Goal: Check status: Check status

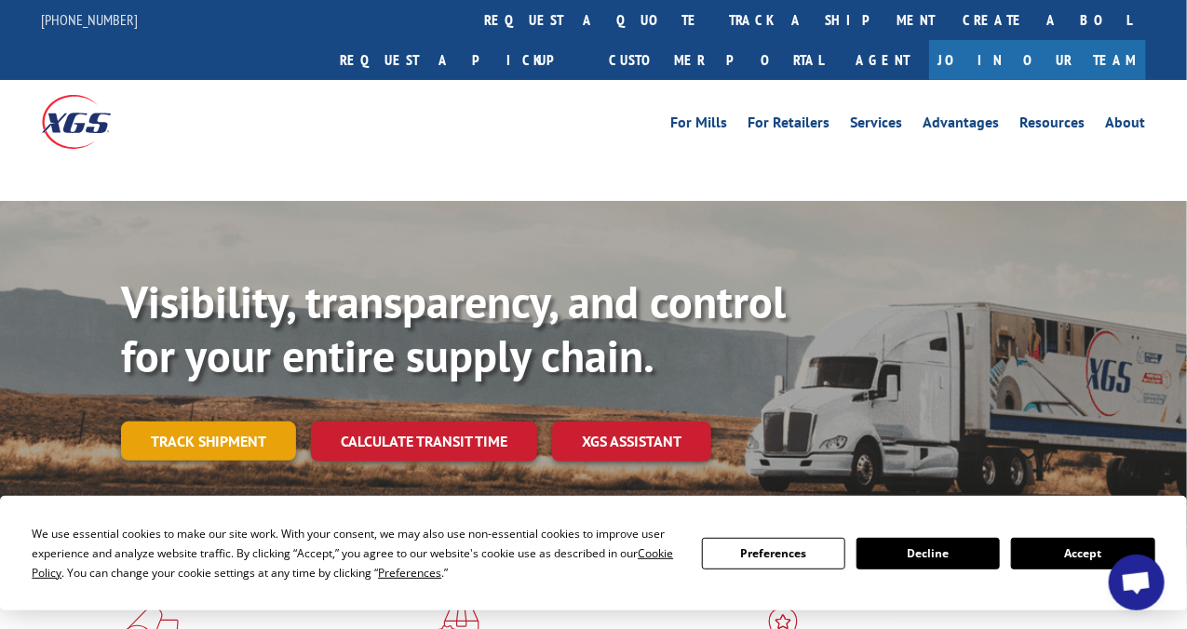
click at [209, 422] on link "Track shipment" at bounding box center [208, 441] width 175 height 39
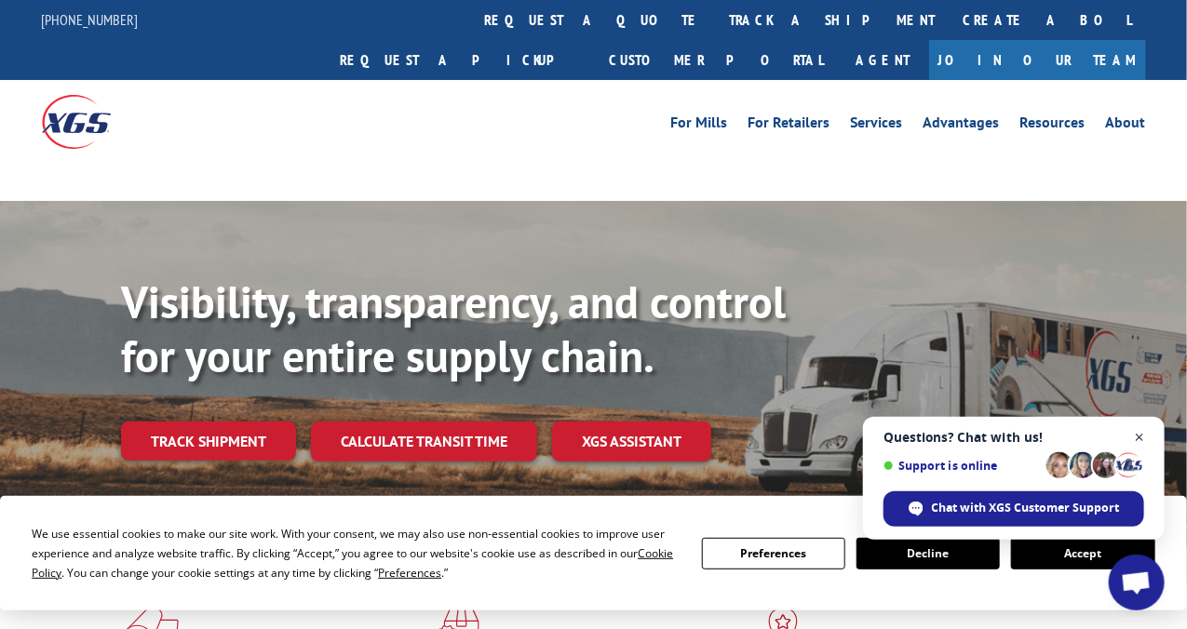
click at [1144, 435] on span "Close chat" at bounding box center [1139, 437] width 23 height 23
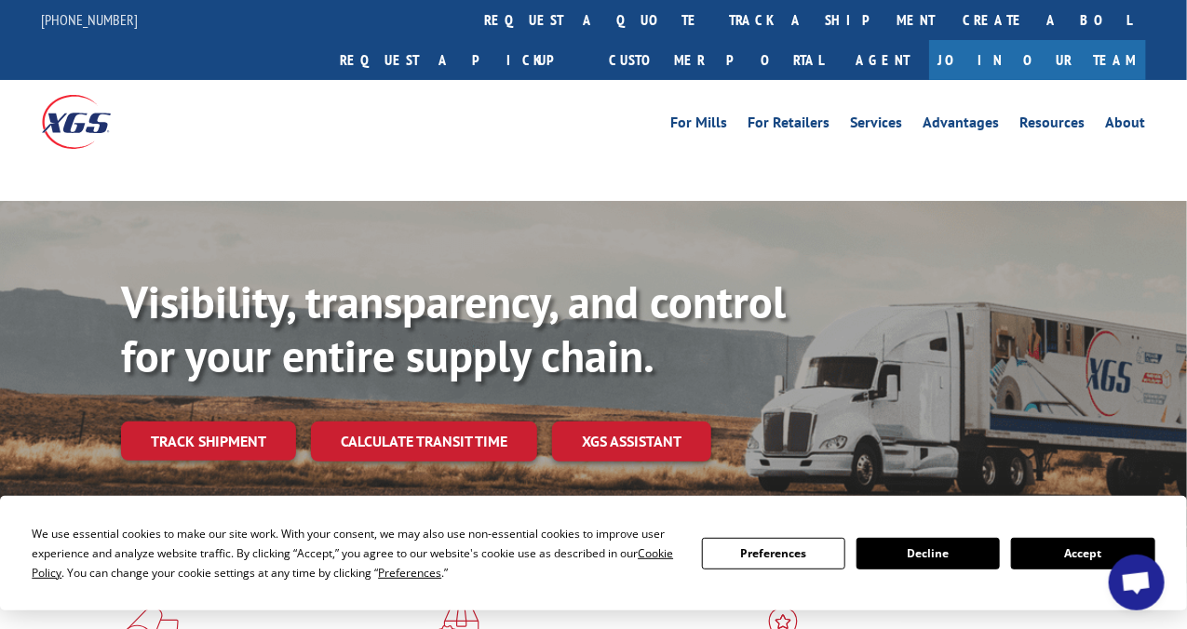
click at [1054, 546] on button "Accept" at bounding box center [1082, 554] width 143 height 32
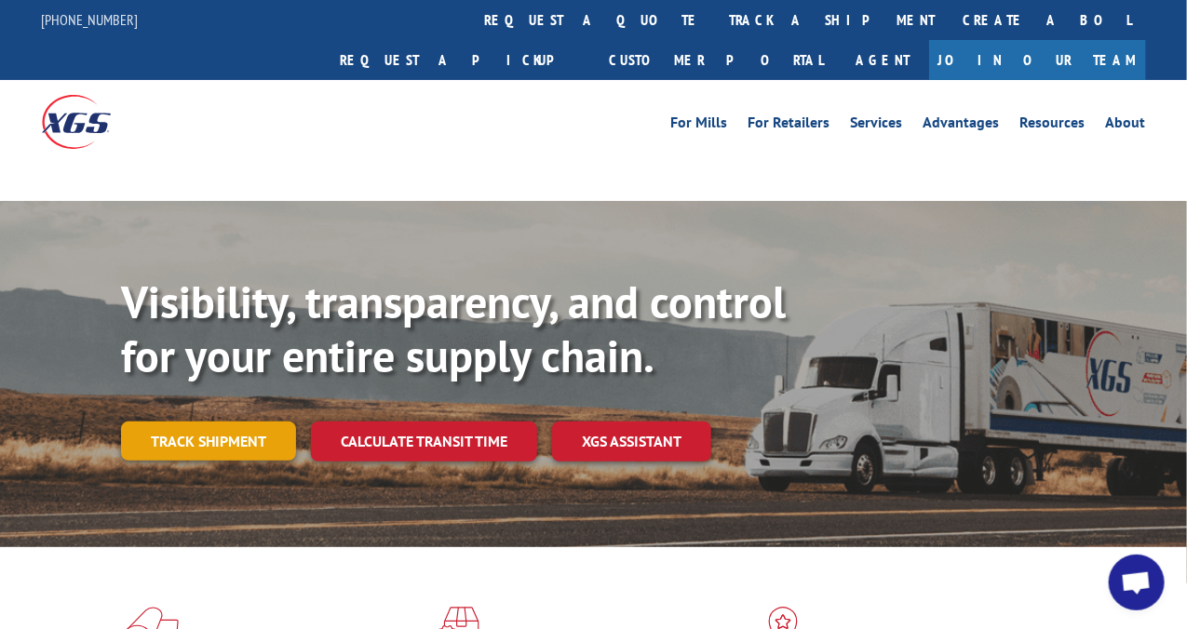
click at [233, 422] on link "Track shipment" at bounding box center [208, 441] width 175 height 39
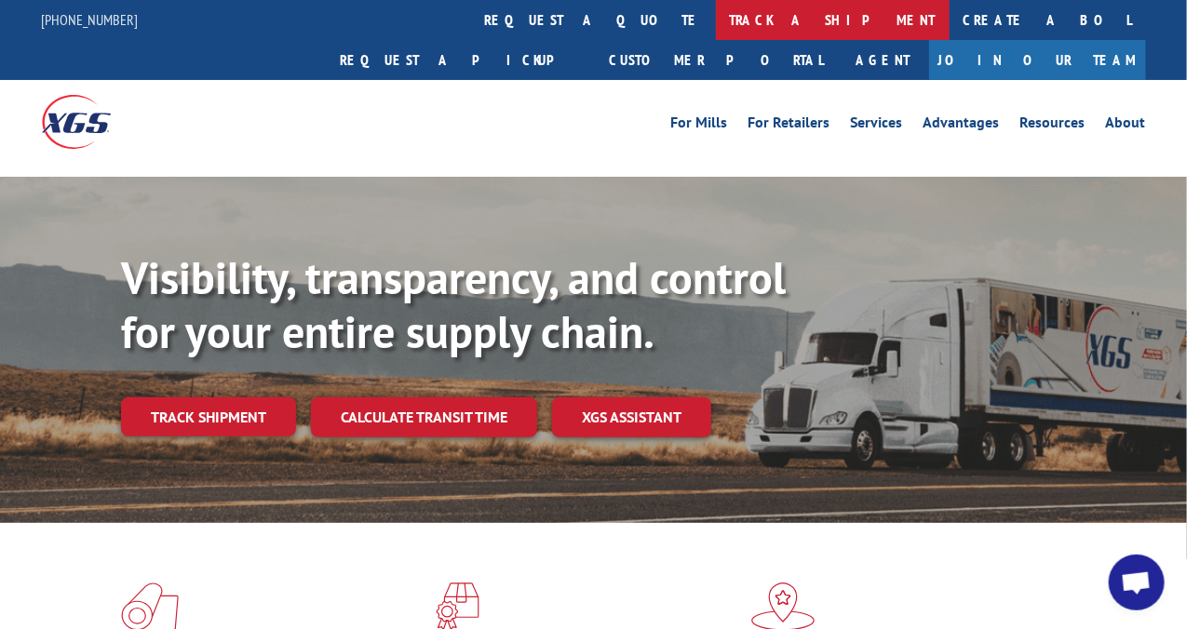
click at [716, 20] on link "track a shipment" at bounding box center [833, 20] width 234 height 40
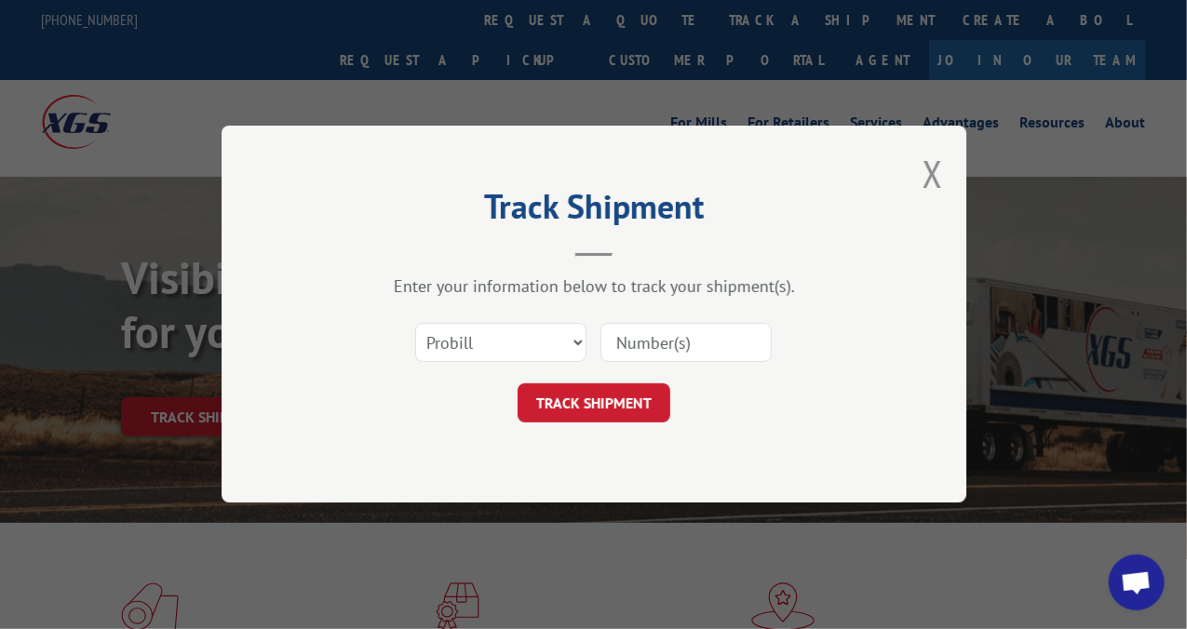
click at [723, 338] on input at bounding box center [685, 343] width 171 height 39
type input "4053-01"
click at [582, 411] on button "TRACK SHIPMENT" at bounding box center [593, 403] width 153 height 39
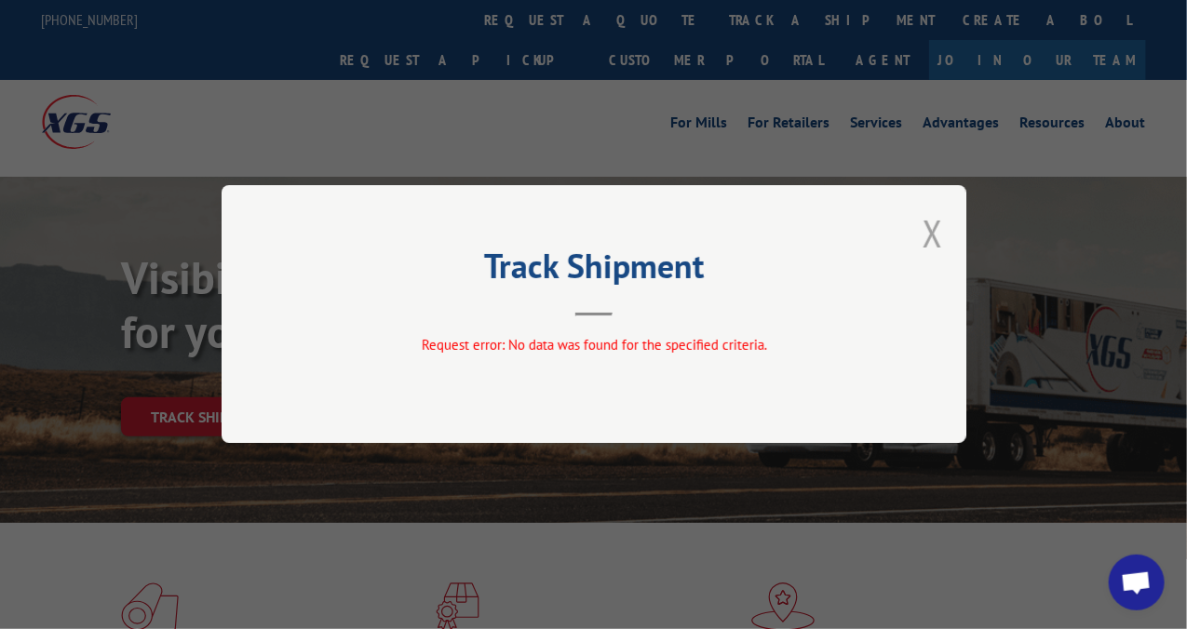
click at [933, 237] on button "Close modal" at bounding box center [932, 232] width 20 height 49
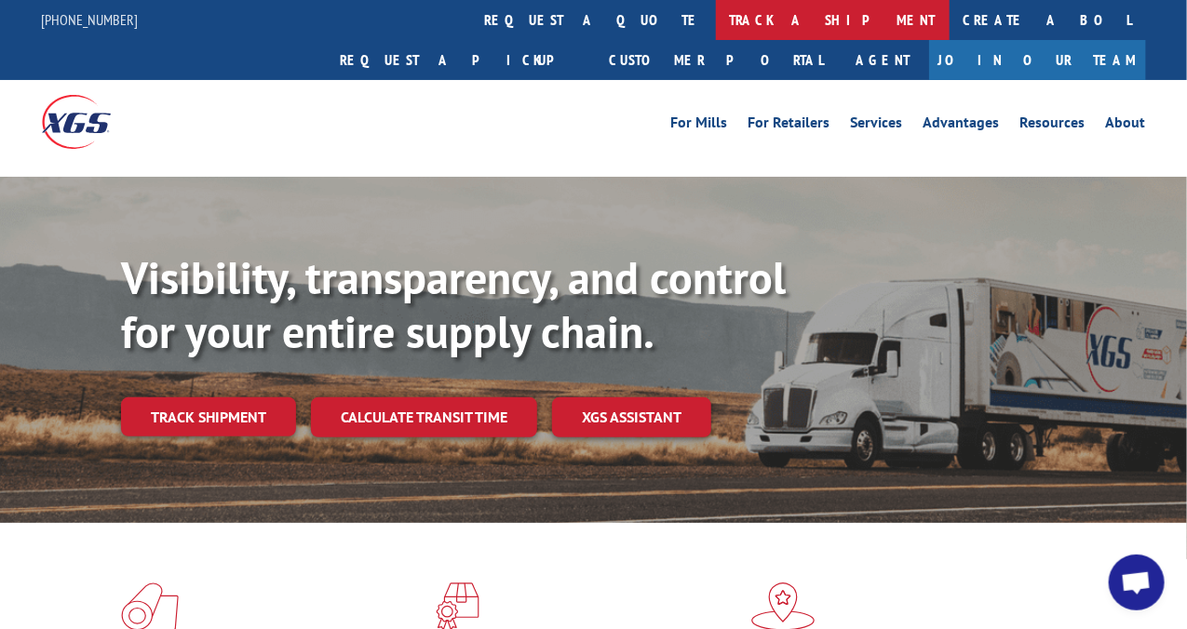
click at [716, 19] on link "track a shipment" at bounding box center [833, 20] width 234 height 40
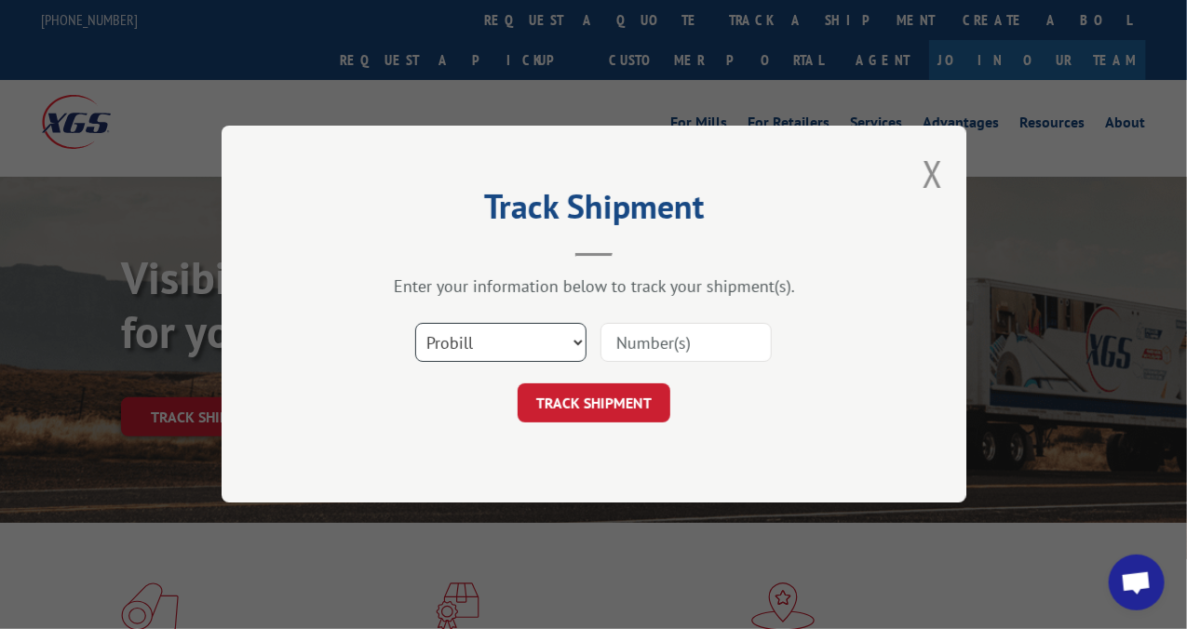
click at [577, 340] on select "Select category... Probill BOL PO" at bounding box center [500, 343] width 171 height 39
select select "bol"
click at [415, 324] on select "Select category... Probill BOL PO" at bounding box center [500, 343] width 171 height 39
click at [727, 337] on input at bounding box center [685, 343] width 171 height 39
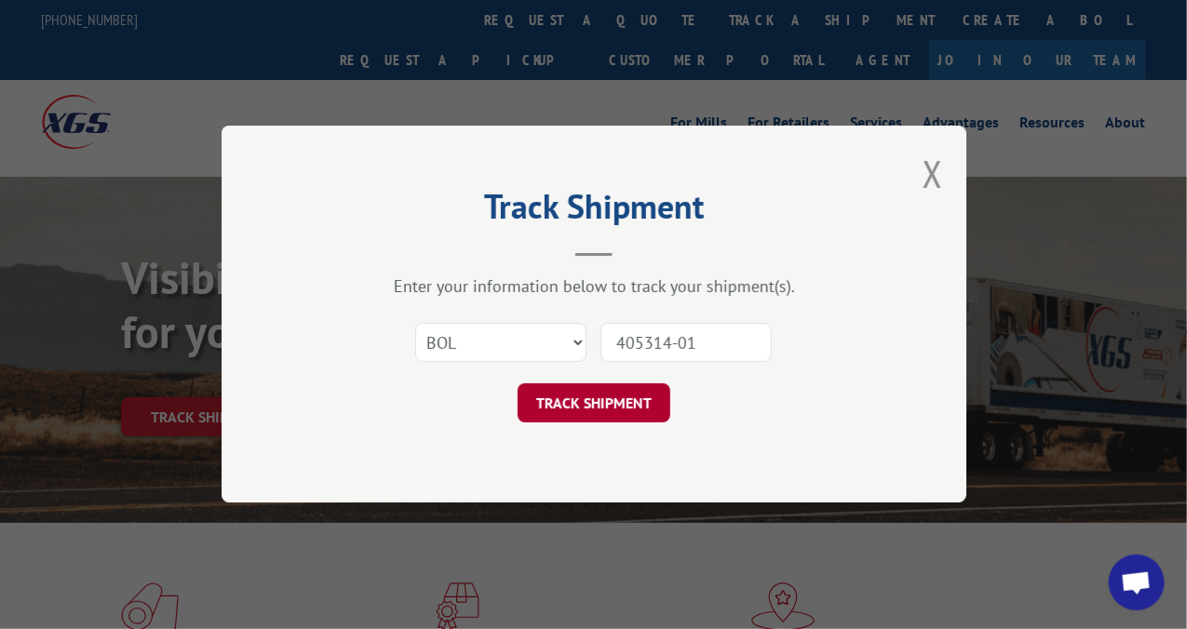
type input "405314-01"
click at [590, 413] on button "TRACK SHIPMENT" at bounding box center [593, 403] width 153 height 39
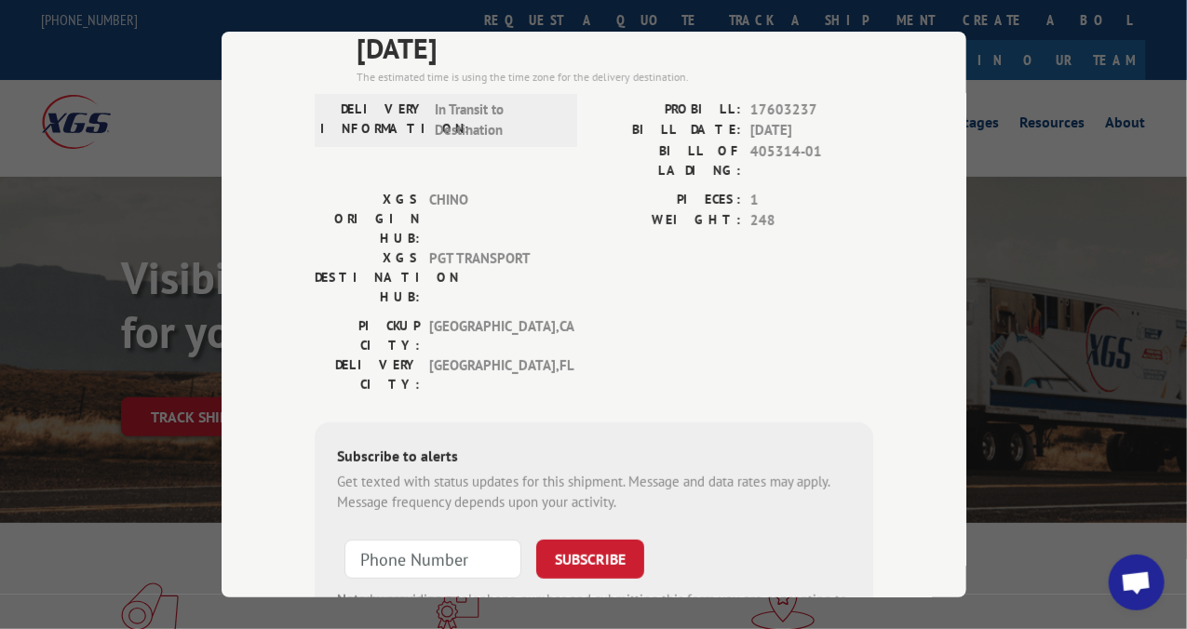
scroll to position [177, 0]
click at [424, 538] on input "+1 (___) ___-____" at bounding box center [432, 557] width 177 height 39
type input "[PHONE_NUMBER]"
click at [611, 538] on button "SUBSCRIBE" at bounding box center [590, 557] width 108 height 39
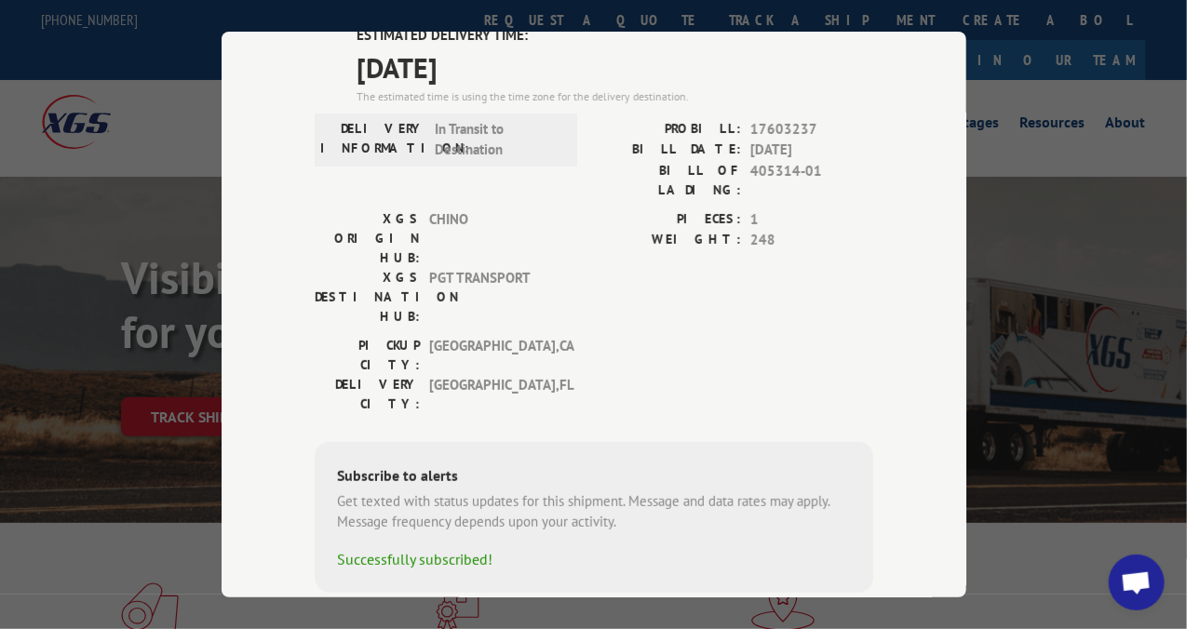
scroll to position [0, 0]
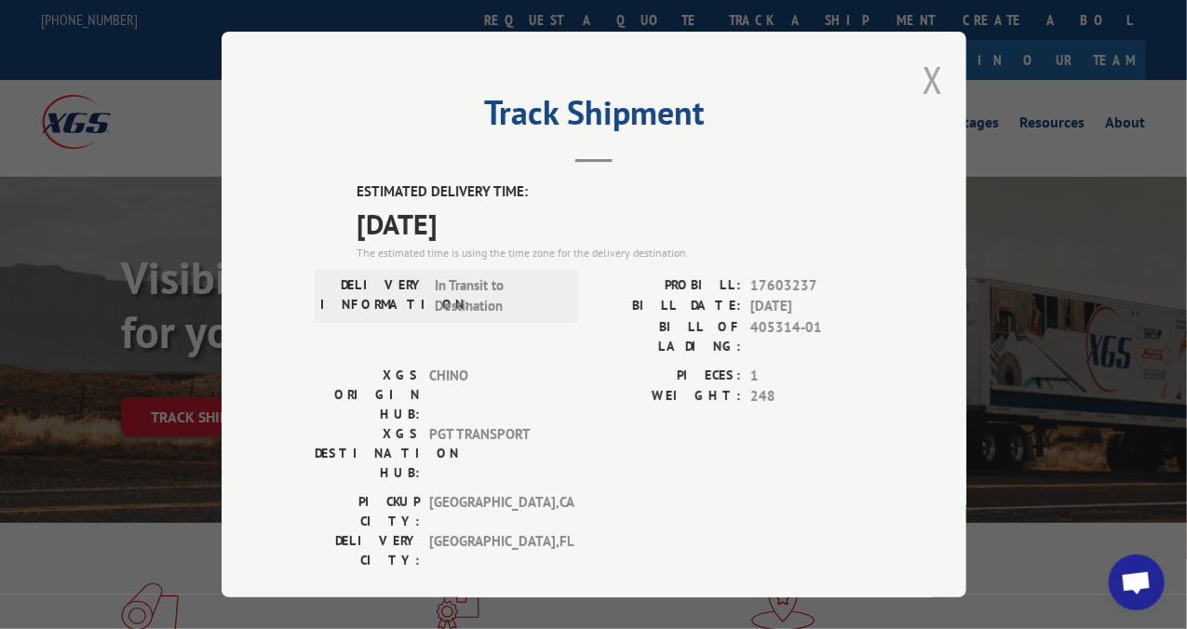
click at [922, 75] on button "Close modal" at bounding box center [932, 79] width 20 height 49
